Goal: Check status: Check status

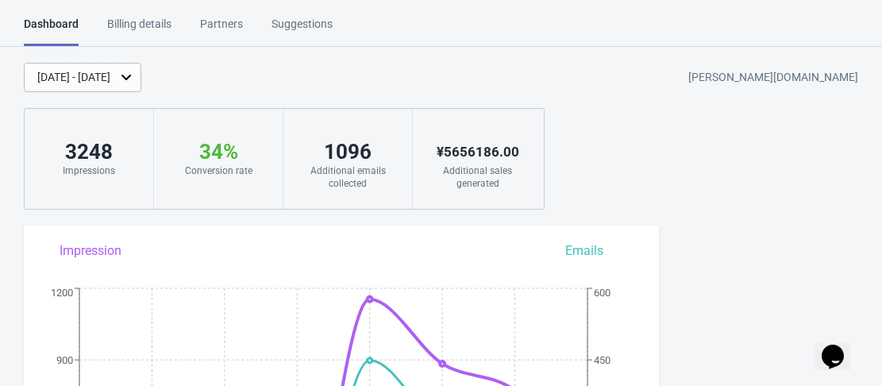
click at [110, 74] on div "[DATE] - [DATE]" at bounding box center [73, 77] width 73 height 17
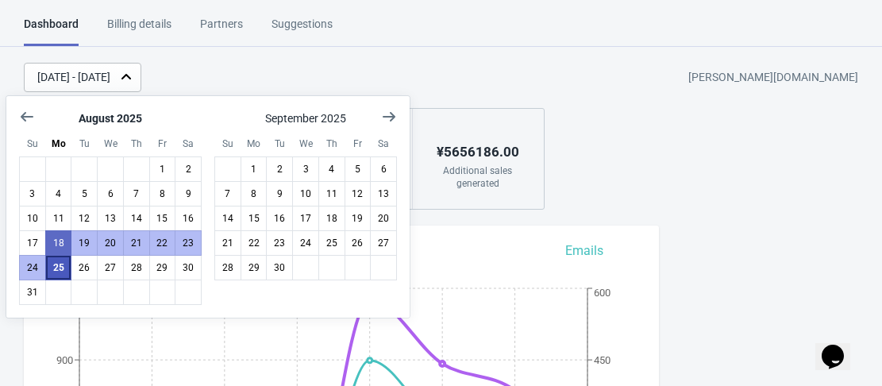
click at [52, 275] on button "25" at bounding box center [58, 267] width 27 height 25
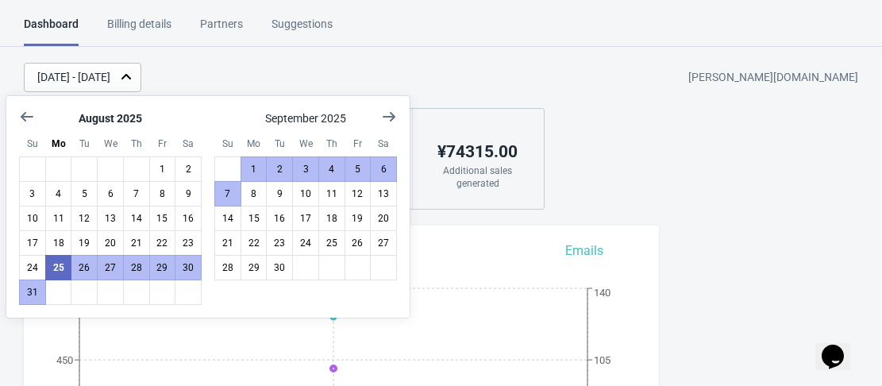
click at [546, 37] on div "Dashboard Billing details Partners Suggestions Dashboard Billing details Partne…" at bounding box center [441, 31] width 882 height 31
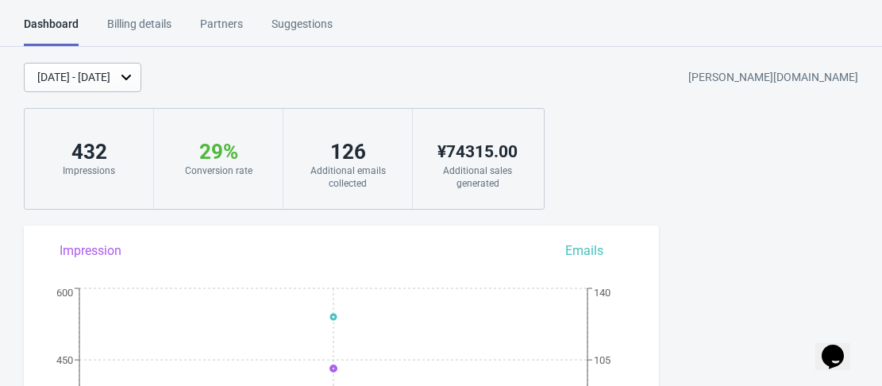
click at [134, 81] on icon at bounding box center [126, 77] width 16 height 16
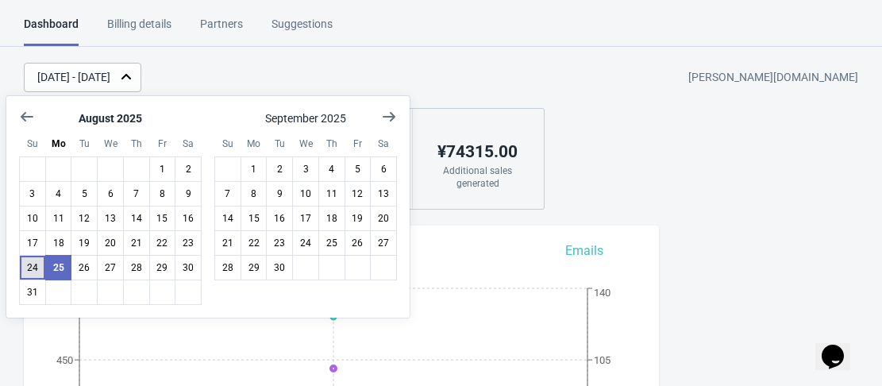
click at [32, 274] on button "24" at bounding box center [32, 267] width 27 height 25
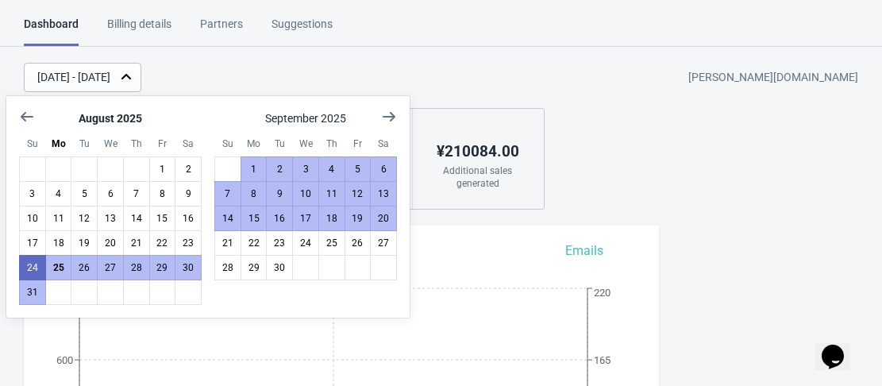
click at [507, 68] on div "[DATE] - [DATE] [PERSON_NAME][DOMAIN_NAME]" at bounding box center [453, 77] width 858 height 29
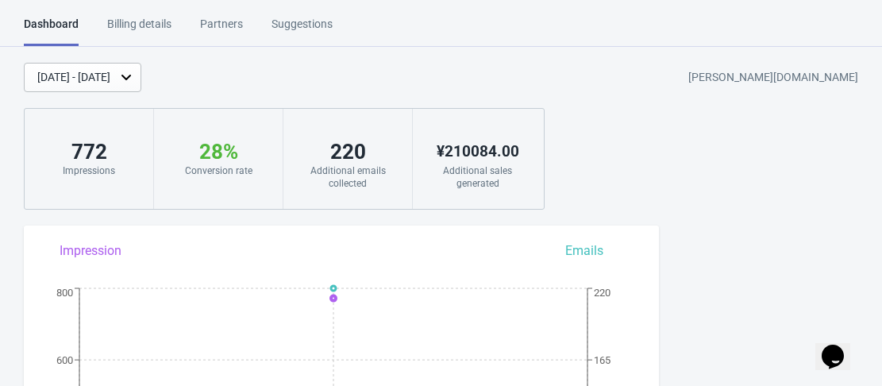
click at [110, 77] on div "[DATE] - [DATE]" at bounding box center [73, 77] width 73 height 17
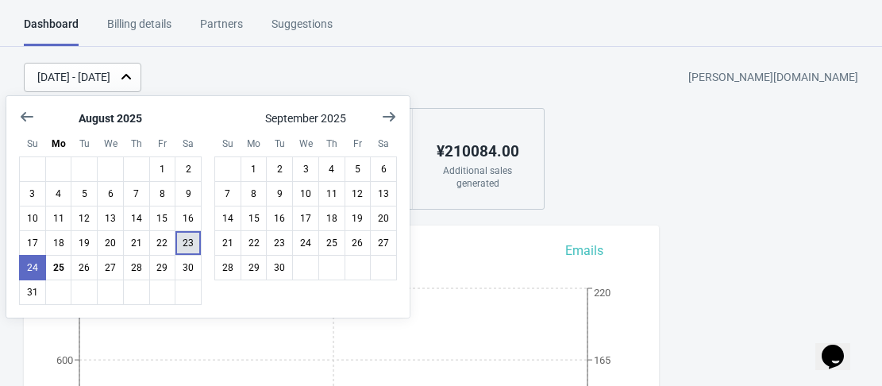
click at [182, 245] on button "23" at bounding box center [188, 242] width 27 height 25
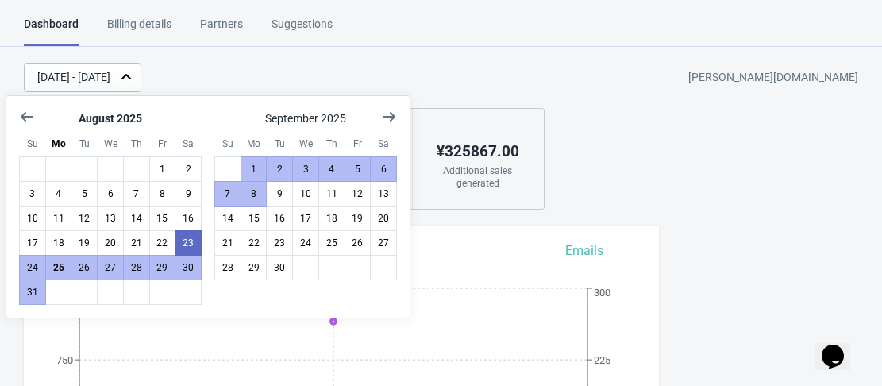
click at [326, 64] on div "[DATE] - [DATE] [PERSON_NAME][DOMAIN_NAME]" at bounding box center [453, 77] width 858 height 29
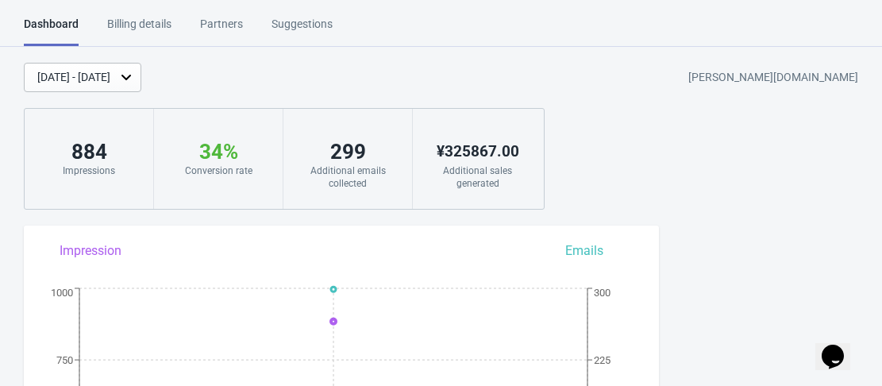
click at [110, 79] on div "[DATE] - [DATE]" at bounding box center [73, 77] width 73 height 17
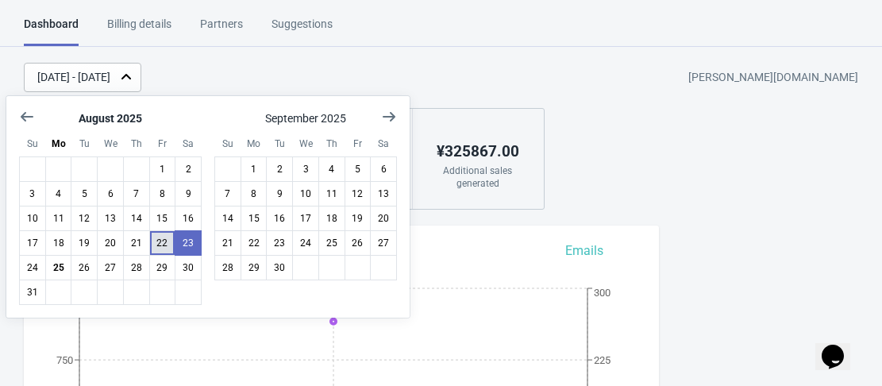
click at [162, 238] on button "22" at bounding box center [162, 242] width 27 height 25
click at [364, 63] on div "[DATE] - [DATE] [PERSON_NAME][DOMAIN_NAME]" at bounding box center [453, 77] width 858 height 29
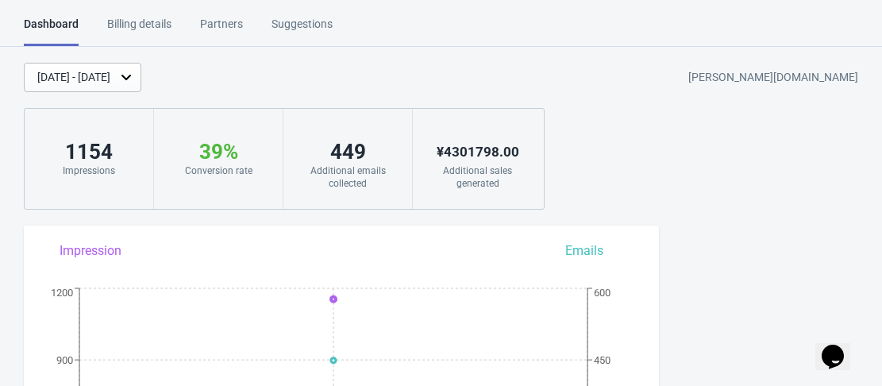
click at [834, 352] on icon "$i18n('chat', 'chat_widget')" at bounding box center [833, 357] width 22 height 24
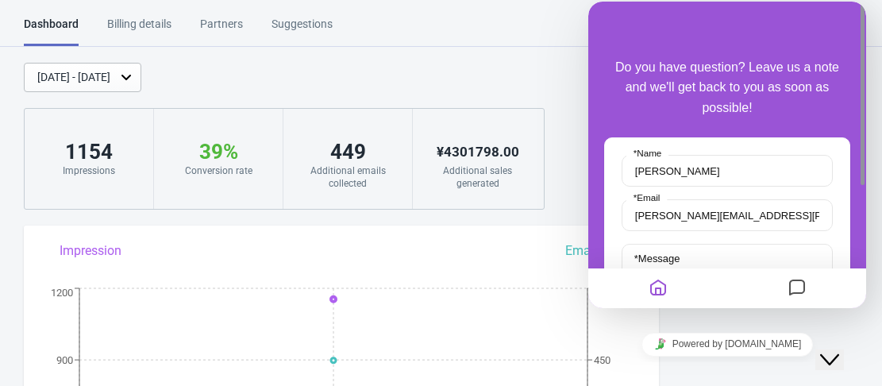
click at [473, 39] on div "Dashboard Billing details Partners Suggestions Dashboard Billing details Partne…" at bounding box center [441, 31] width 882 height 31
click at [837, 356] on button "Close Chat This icon closes the chat window." at bounding box center [829, 359] width 29 height 21
